Goal: Information Seeking & Learning: Learn about a topic

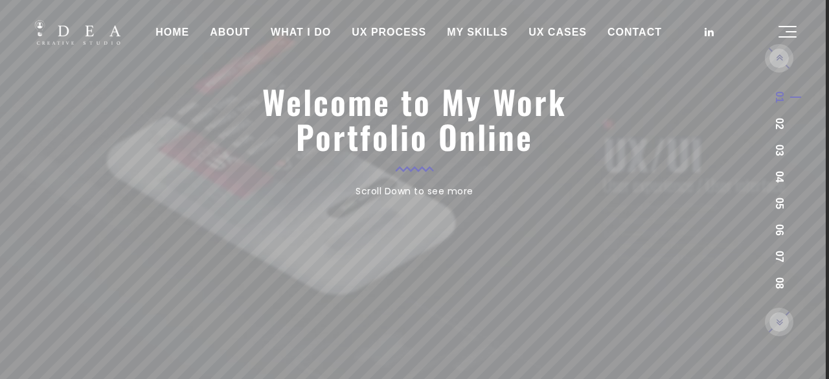
drag, startPoint x: 827, startPoint y: 27, endPoint x: 818, endPoint y: 57, distance: 31.1
click at [818, 57] on header "HOME ABOUT WHAT I DO UX PROCESS MY SKILLS UX CASES CONTACT" at bounding box center [414, 32] width 829 height 65
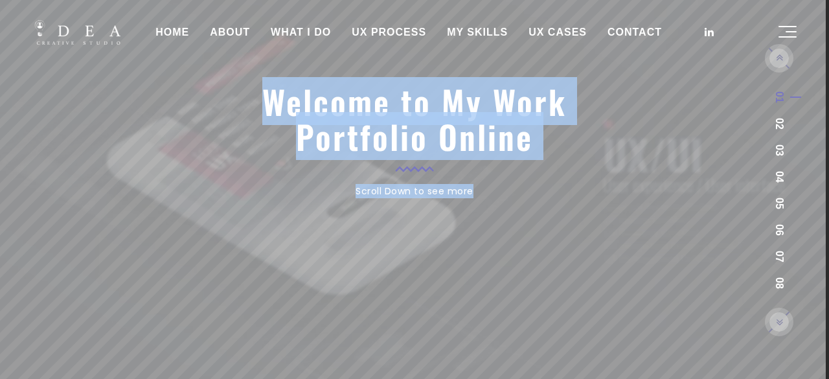
drag, startPoint x: 825, startPoint y: 36, endPoint x: 826, endPoint y: 91, distance: 55.0
click at [825, 23] on div "HOME ABOUT WHAT I DO UX PROCESS MY SKILLS UX CASES CONTACT Welcome to My Work P…" at bounding box center [414, 11] width 829 height 23
click at [778, 122] on link "02" at bounding box center [779, 124] width 10 height 12
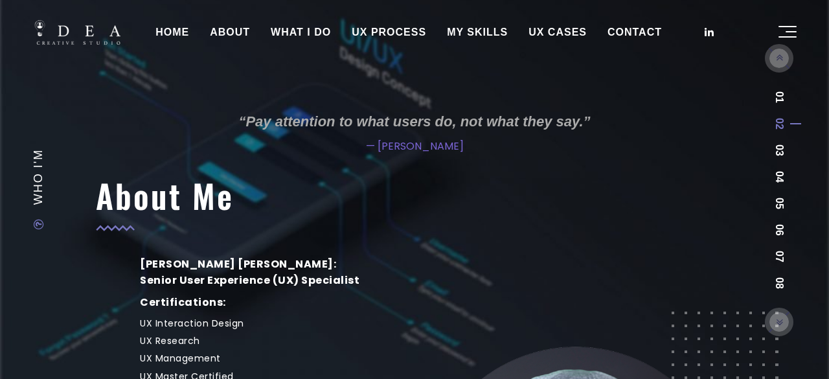
click at [778, 147] on link "03" at bounding box center [779, 150] width 10 height 12
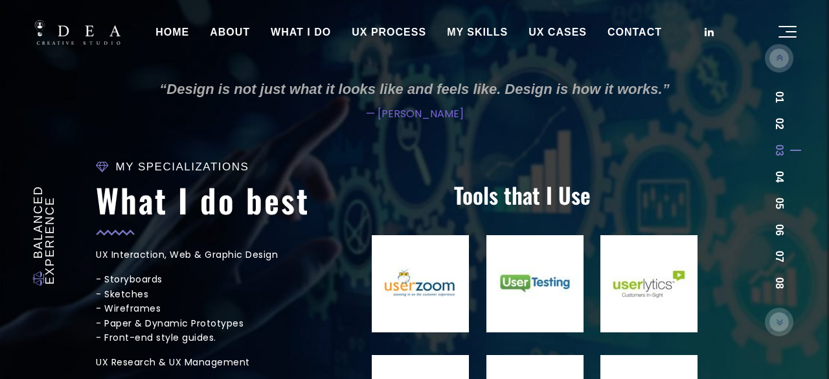
click at [775, 177] on link "04" at bounding box center [779, 177] width 10 height 12
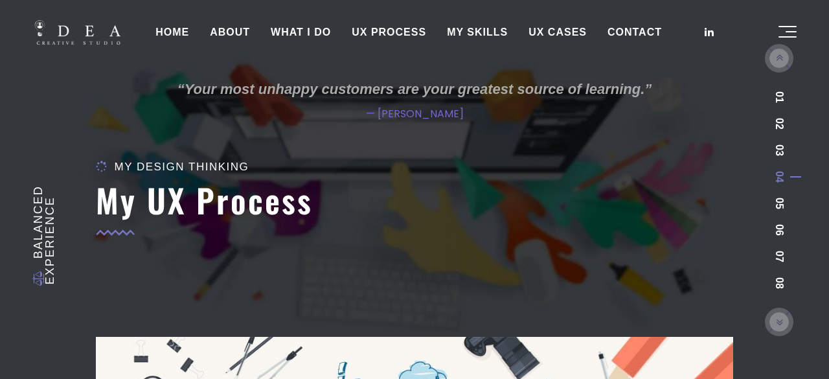
click at [777, 203] on link "05" at bounding box center [779, 203] width 10 height 12
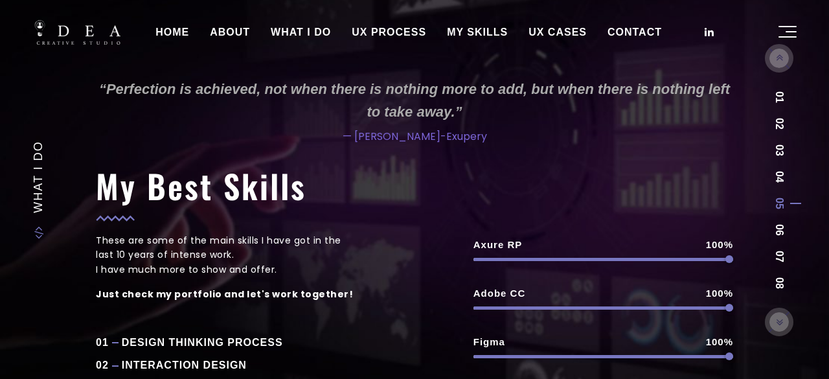
click at [781, 230] on link "06" at bounding box center [779, 230] width 10 height 12
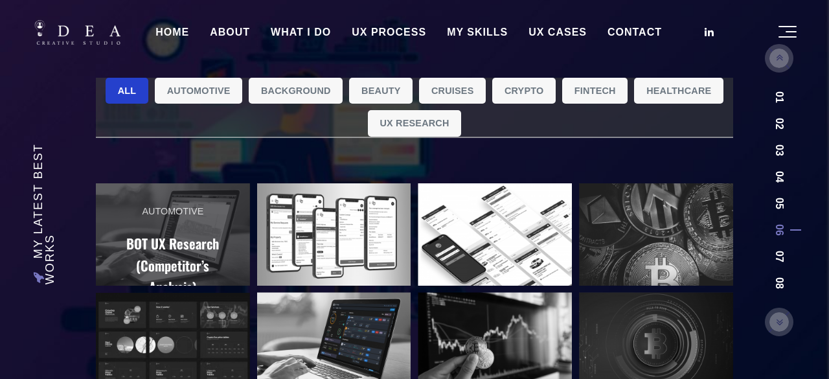
click at [193, 249] on h2 "BOT UX Research (Competitor’s Analysis)" at bounding box center [173, 264] width 113 height 65
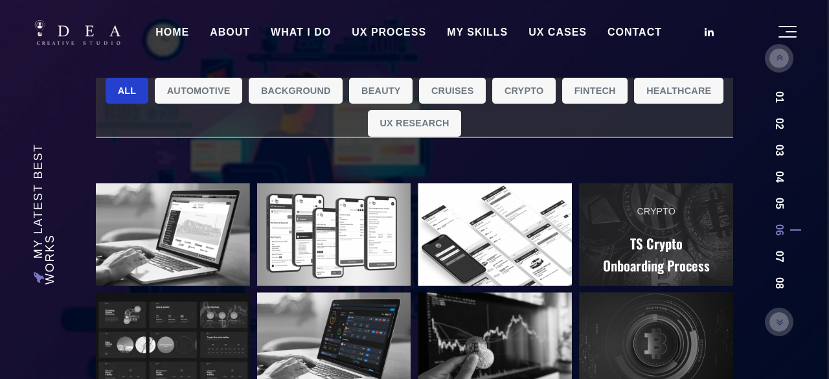
click at [695, 245] on h2 "TS Crypto Onboarding Process" at bounding box center [655, 253] width 113 height 43
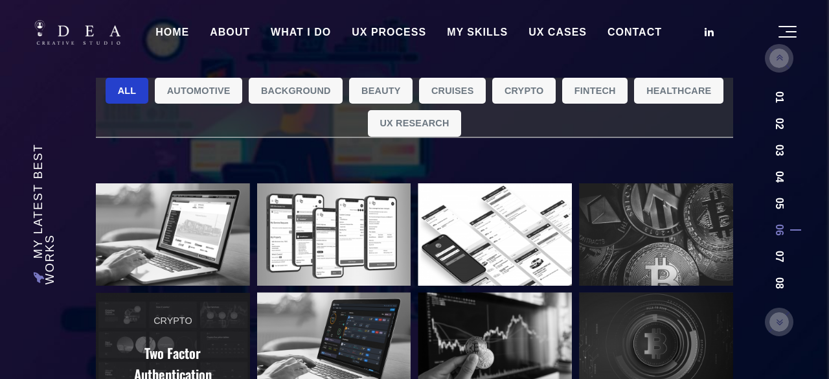
click at [174, 328] on span "Crypto" at bounding box center [172, 320] width 38 height 15
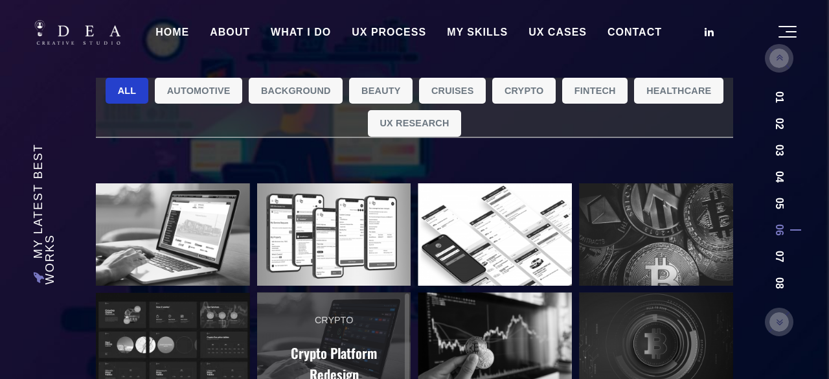
click at [340, 348] on h2 "Crypto Platform Redesign" at bounding box center [334, 363] width 113 height 43
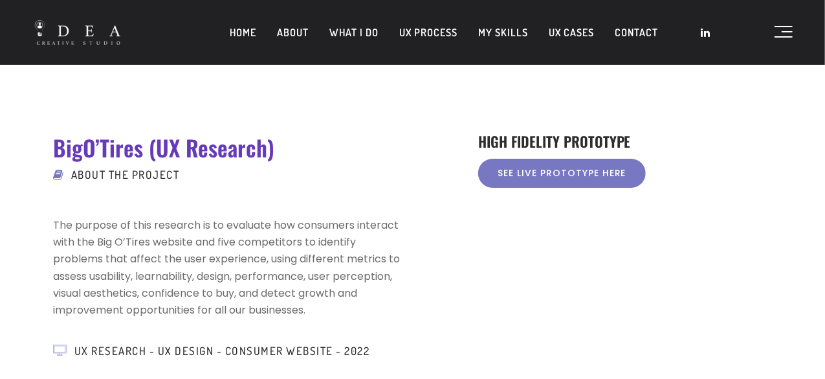
click at [238, 243] on p "The purpose of this research is to evaluate how consumers interact with the Big…" at bounding box center [231, 268] width 355 height 102
click at [535, 181] on link "See live Prototype here" at bounding box center [562, 173] width 168 height 29
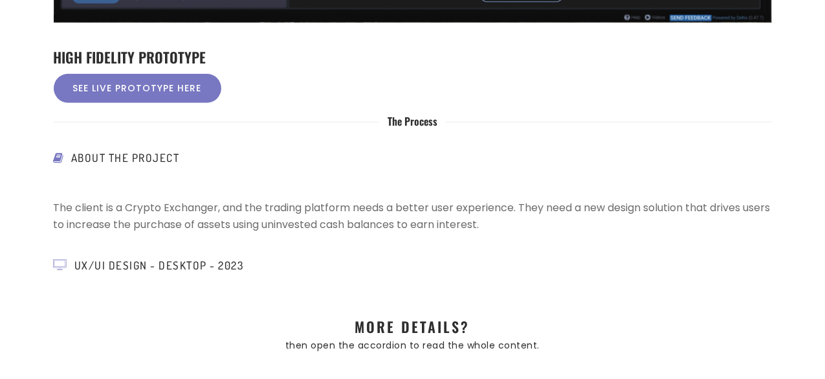
scroll to position [621, 0]
